Goal: Check status

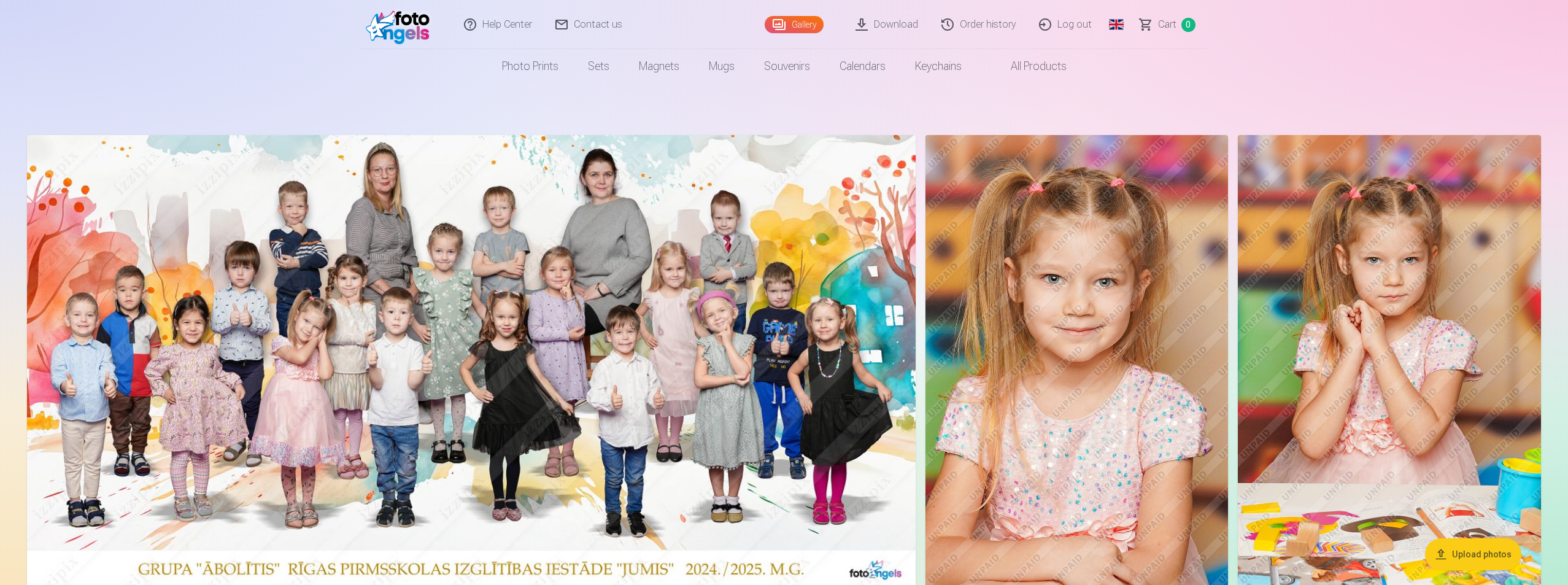
click at [1179, 25] on link "Сart 0" at bounding box center [1168, 24] width 79 height 49
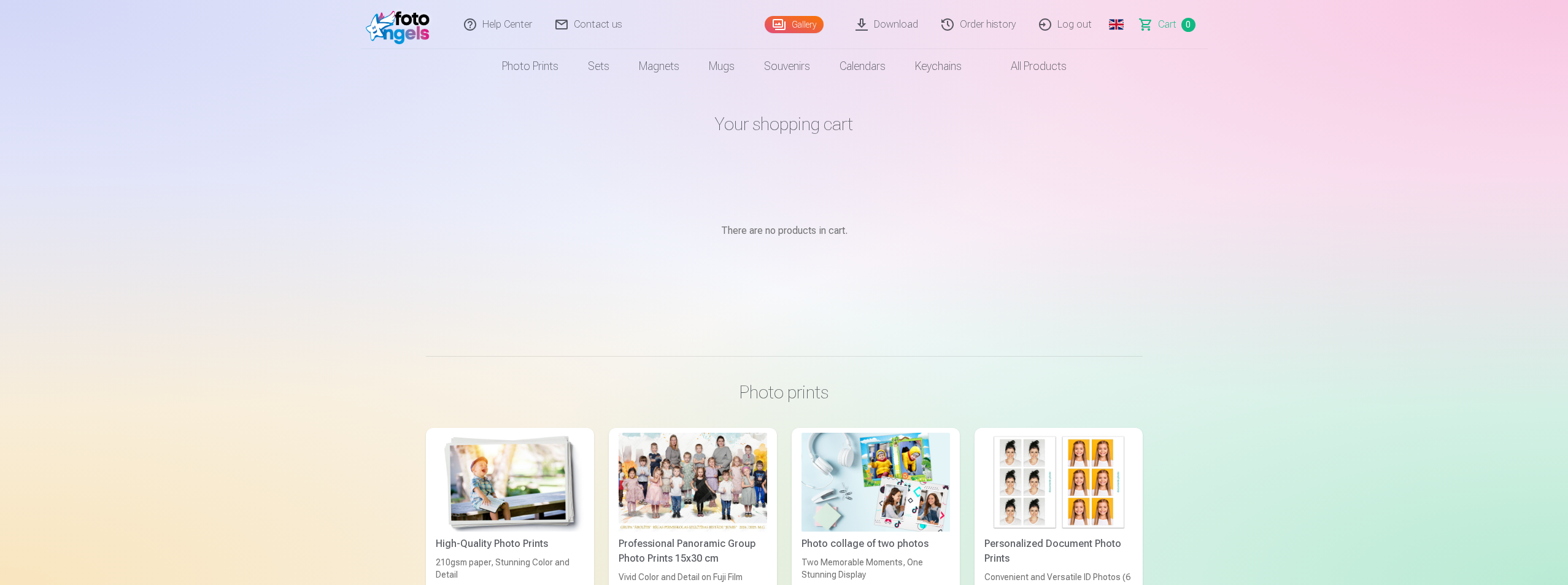
click at [956, 20] on link "Order history" at bounding box center [979, 24] width 97 height 49
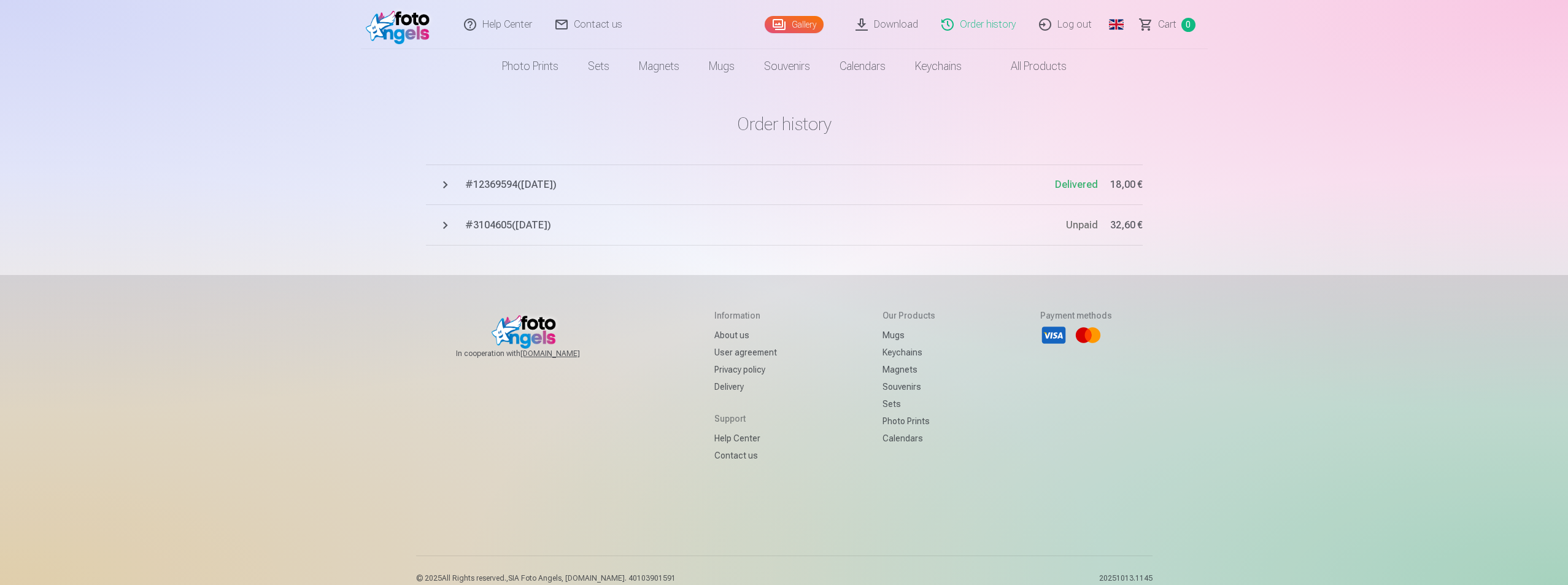
click at [448, 190] on button "# 12369594 ( [DATE] ) Delivered 18,00 €" at bounding box center [784, 185] width 717 height 41
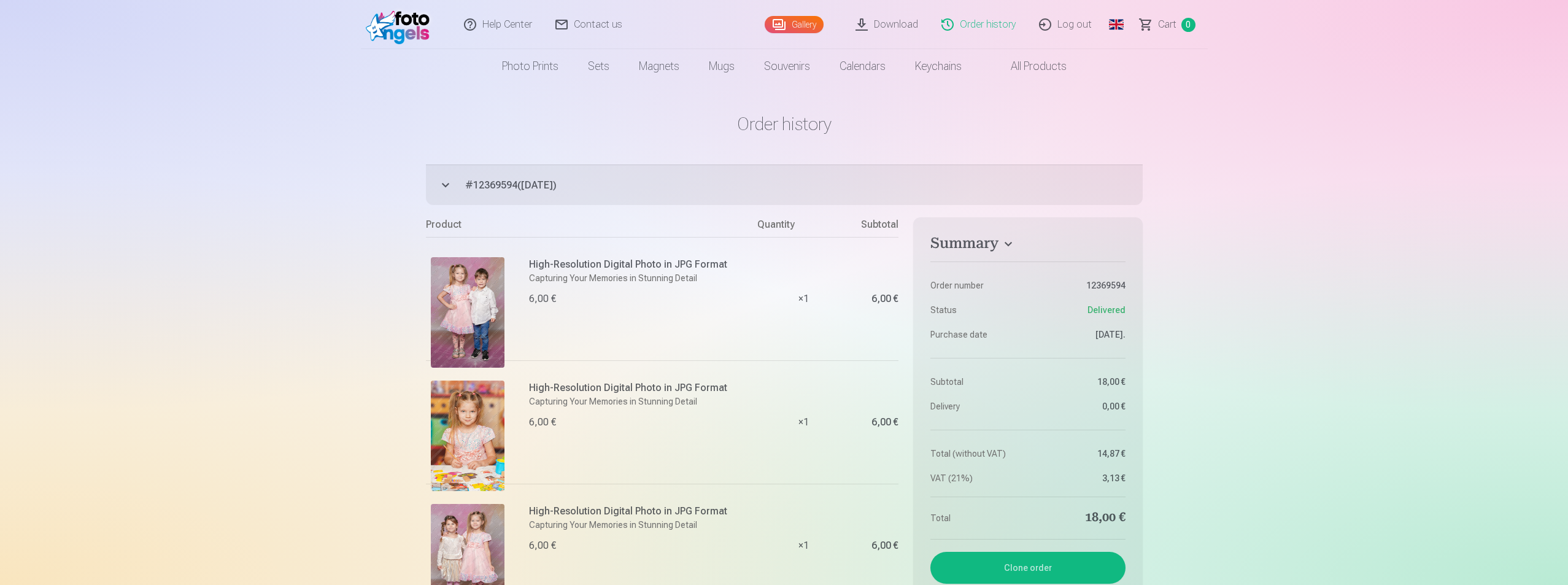
click at [1111, 25] on link "Global" at bounding box center [1117, 24] width 25 height 49
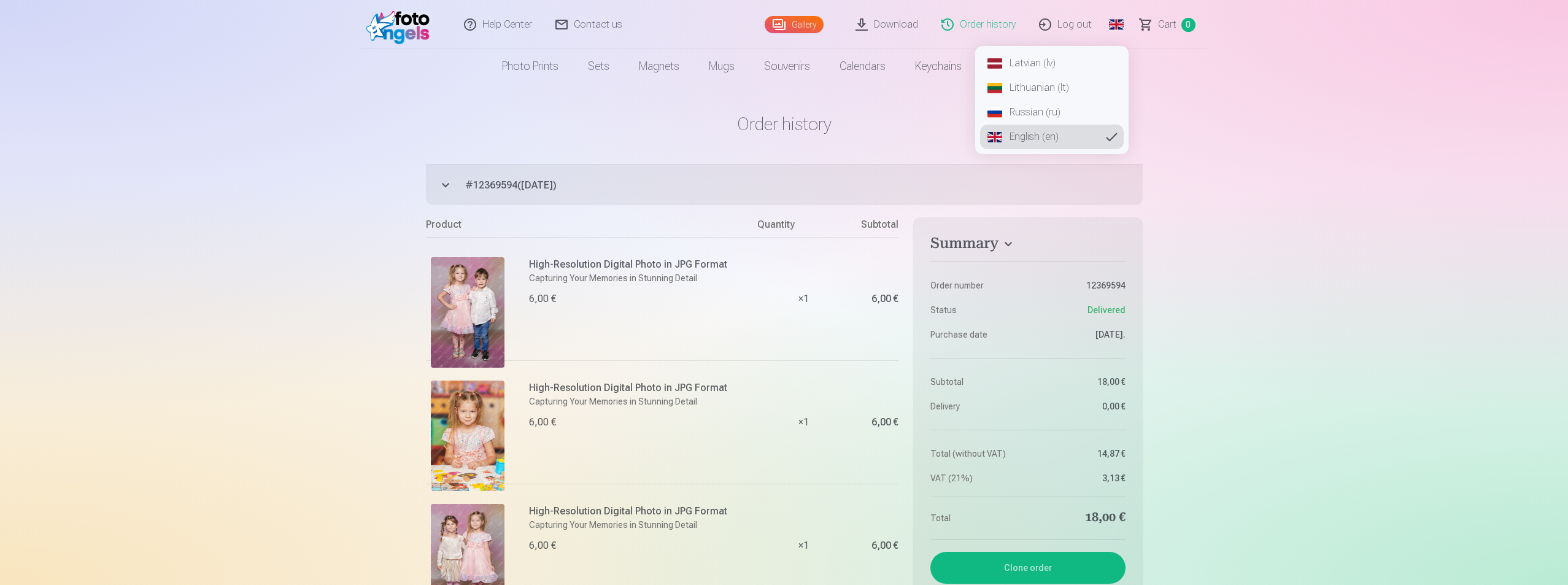
click at [1021, 61] on link "Latvian (lv)" at bounding box center [1052, 63] width 144 height 25
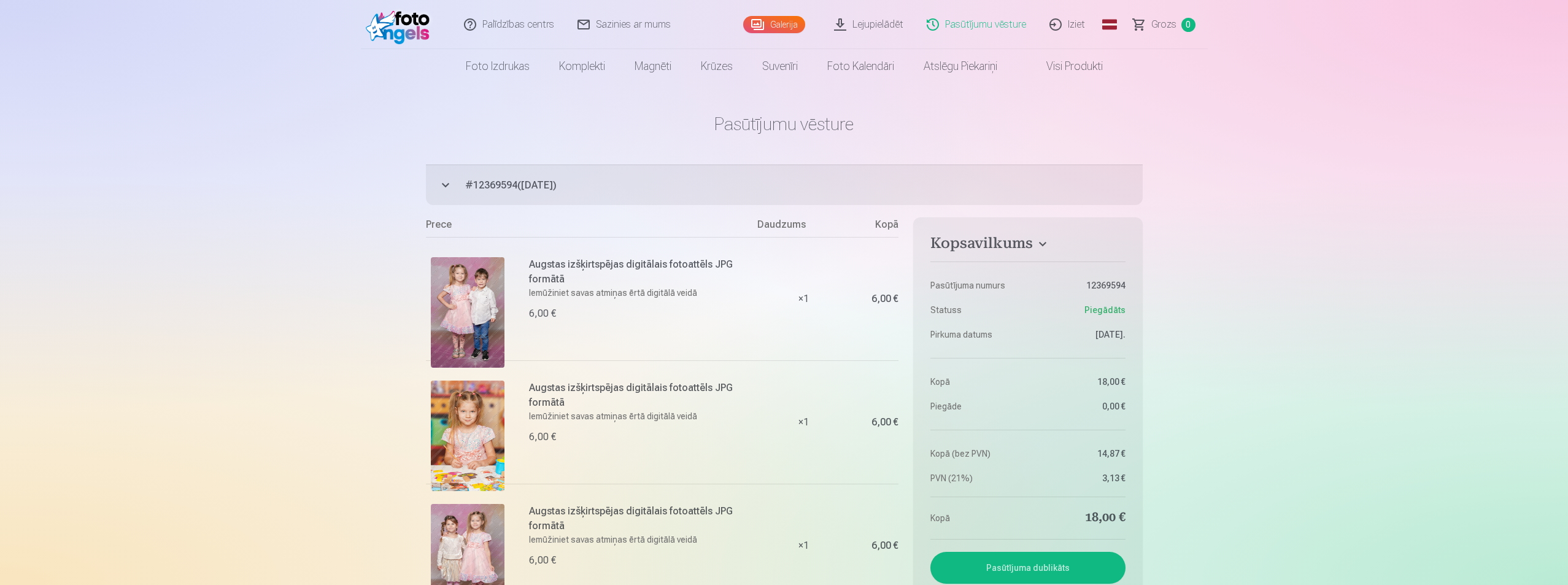
click at [515, 183] on span "# 12369594 ( [DATE] )" at bounding box center [804, 185] width 678 height 15
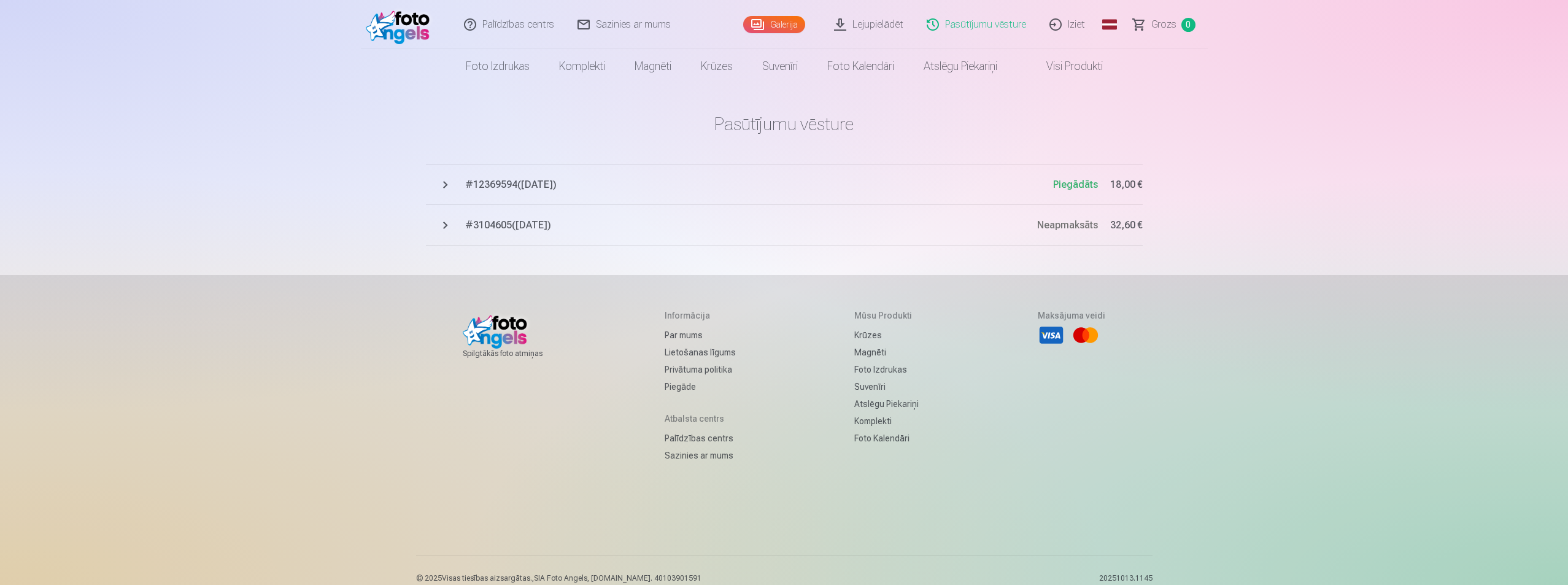
click at [515, 183] on span "# 12369594 ( [DATE] )" at bounding box center [759, 184] width 588 height 15
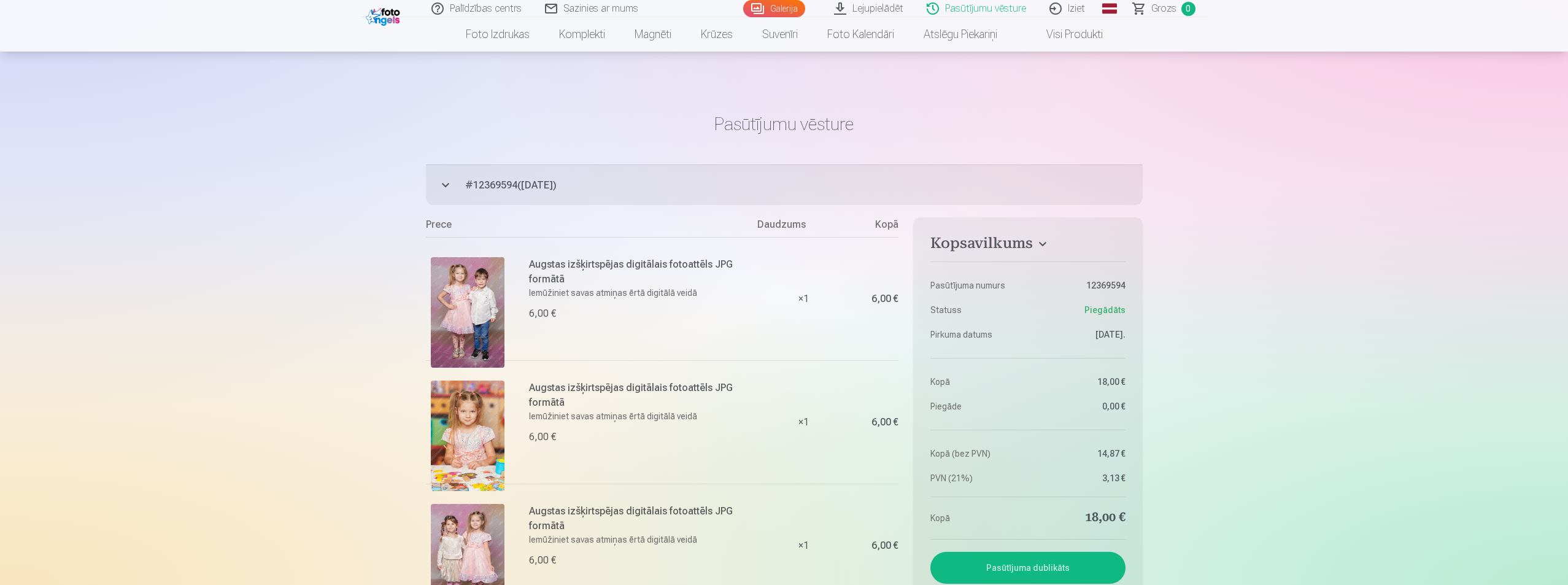
scroll to position [307, 0]
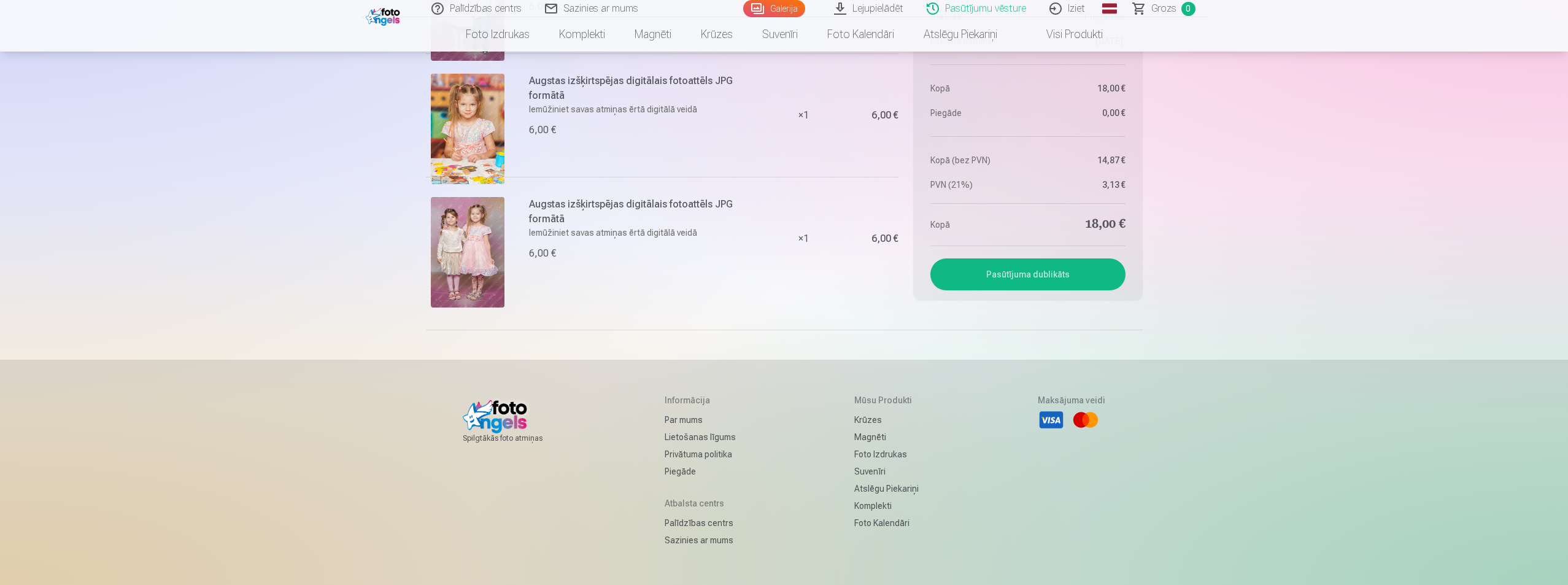
drag, startPoint x: 1399, startPoint y: 146, endPoint x: 1462, endPoint y: 133, distance: 64.3
click at [1461, 129] on div "Palīdzības centrs Sazinies ar mums Galerija Lejupielādēt Pasūtījumu vēsture Izi…" at bounding box center [784, 195] width 1568 height 1005
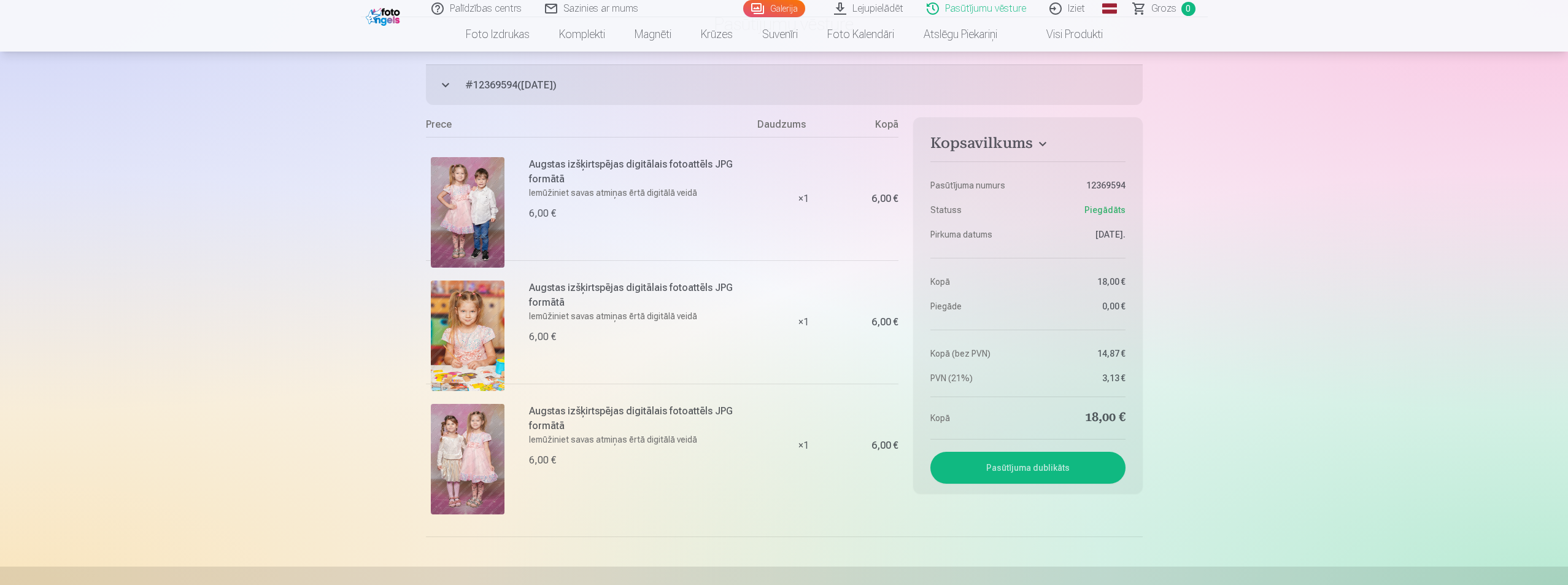
scroll to position [0, 0]
